Goal: Task Accomplishment & Management: Manage account settings

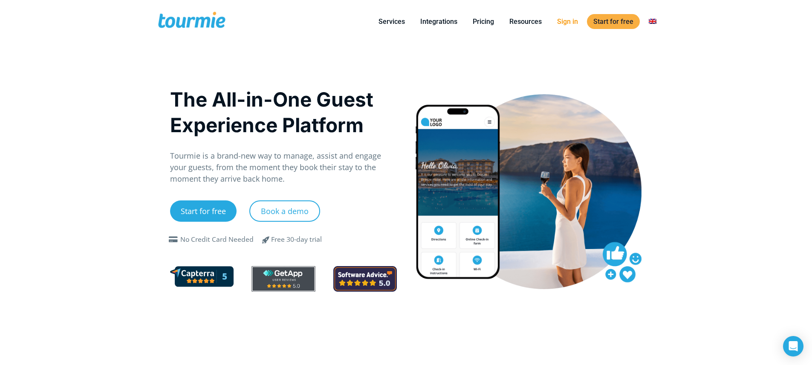
click at [567, 17] on link "Sign in" at bounding box center [568, 21] width 34 height 11
click at [568, 26] on link "Sign in" at bounding box center [568, 21] width 34 height 11
click at [569, 19] on link "Sign in" at bounding box center [568, 21] width 34 height 11
